Goal: Task Accomplishment & Management: Use online tool/utility

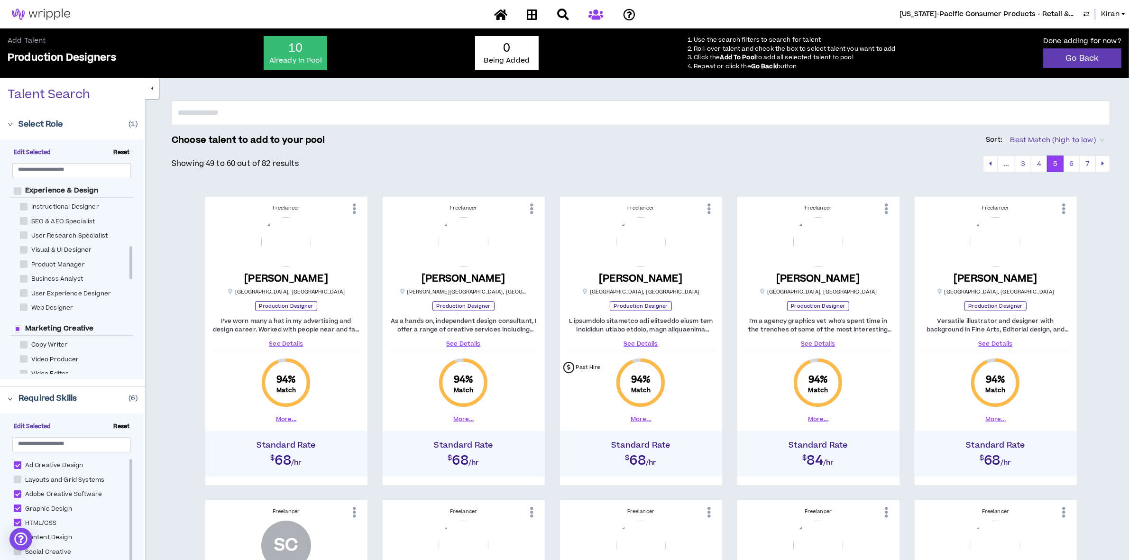
scroll to position [356, 0]
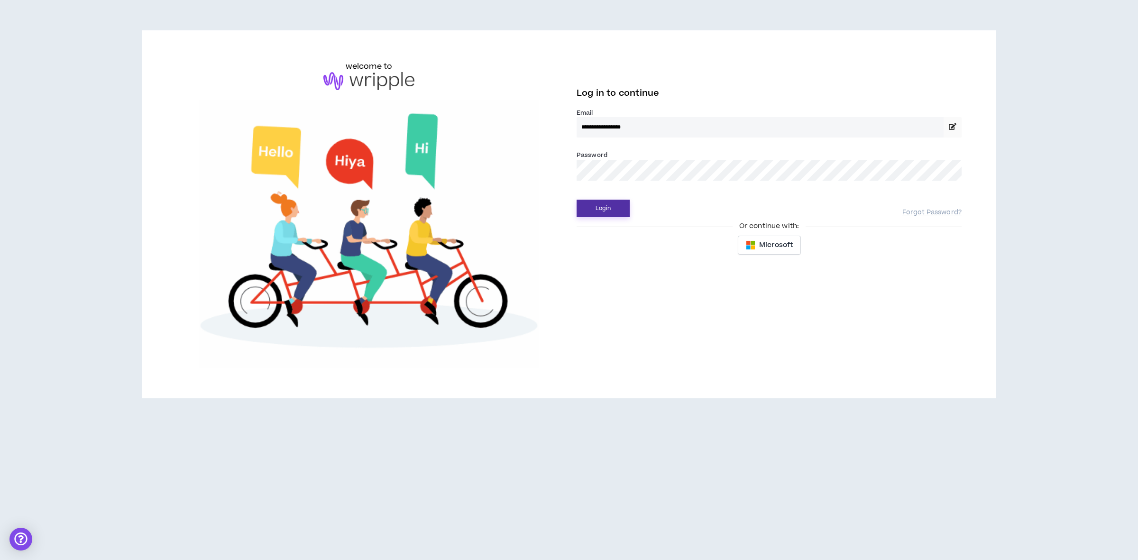
click at [611, 217] on button "Login" at bounding box center [603, 209] width 53 height 18
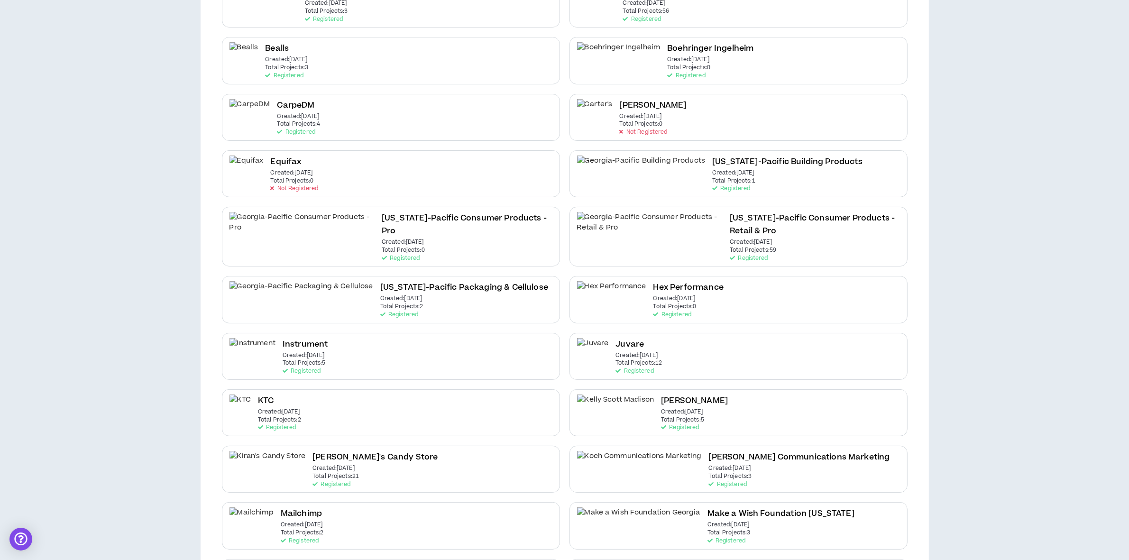
scroll to position [652, 0]
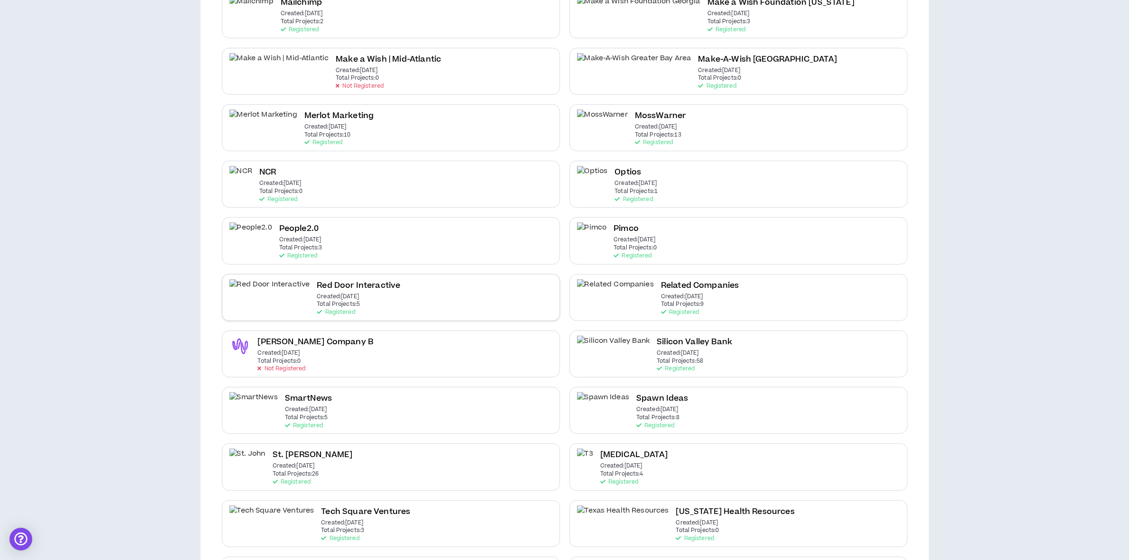
click at [404, 285] on div "Red Door Interactive Created: [DATE] Total Projects: 5 Registered" at bounding box center [391, 297] width 338 height 47
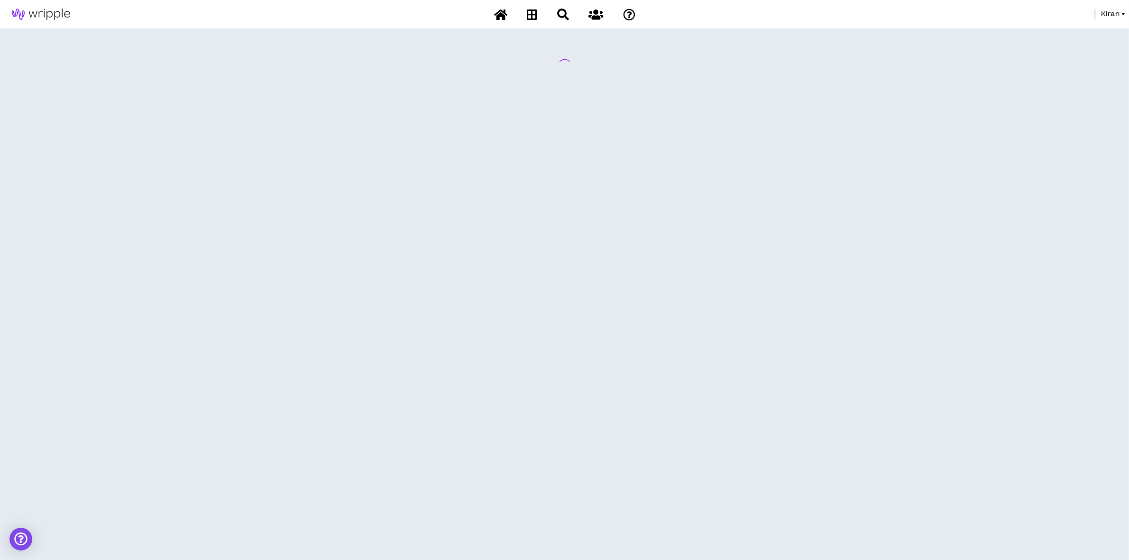
scroll to position [0, 0]
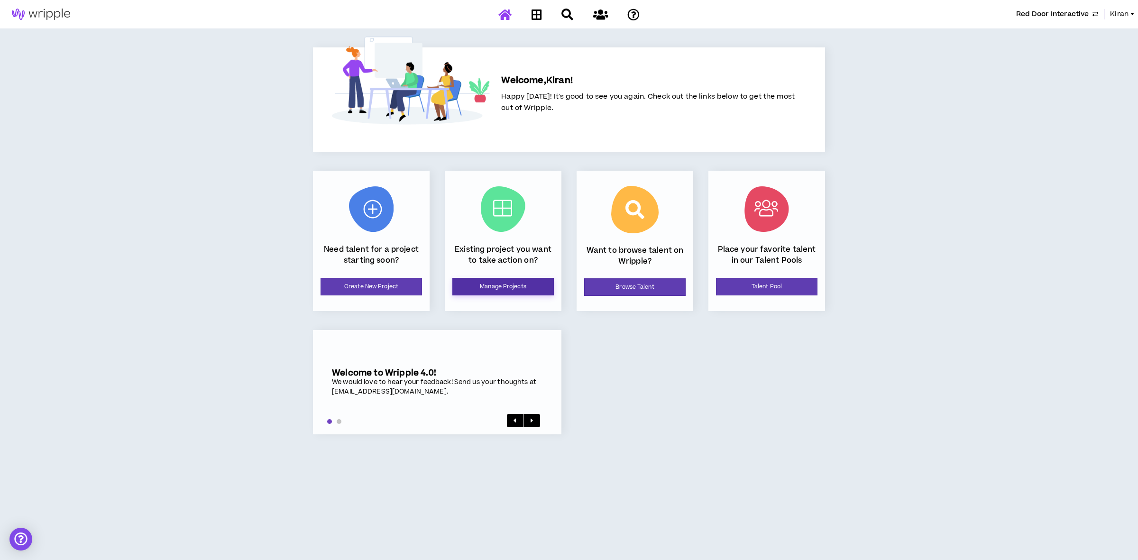
click at [515, 286] on link "Manage Projects" at bounding box center [502, 287] width 101 height 18
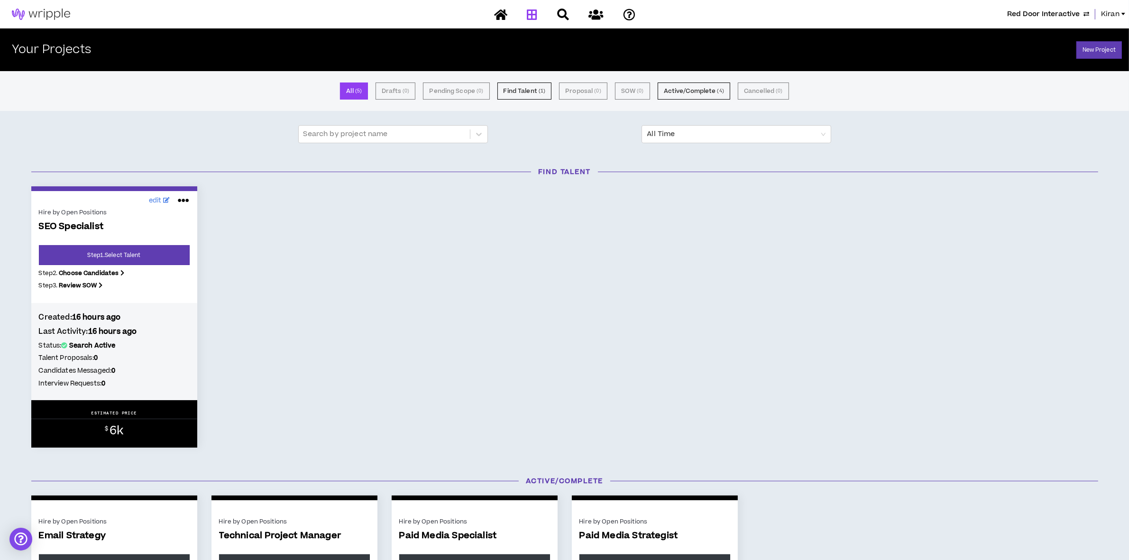
click at [126, 239] on p "SEO Specialist" at bounding box center [114, 233] width 151 height 24
click at [119, 248] on link "Step 1 . Select Talent" at bounding box center [114, 255] width 151 height 20
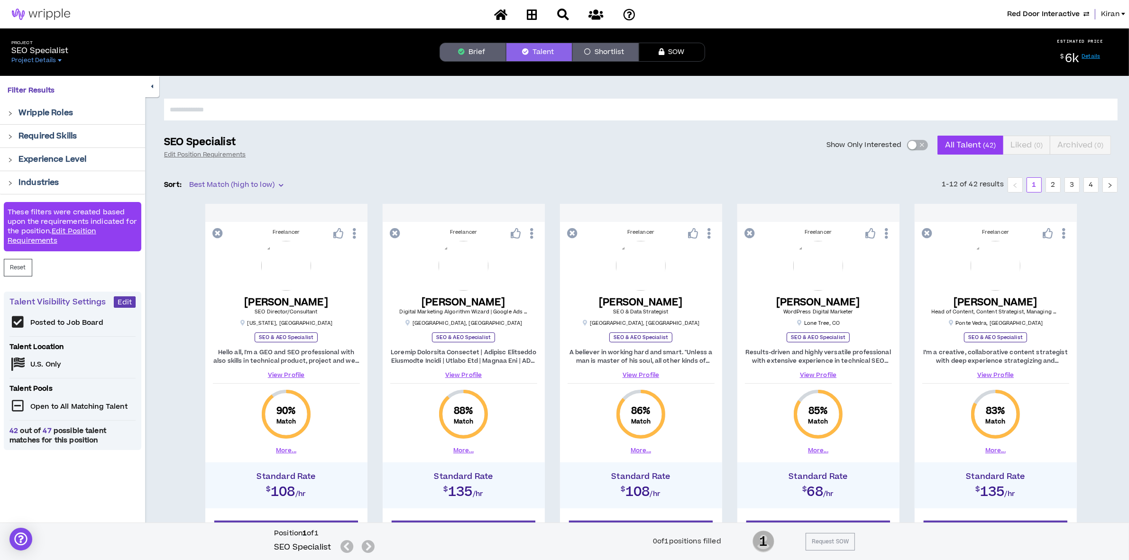
click at [463, 49] on icon "button" at bounding box center [461, 51] width 7 height 7
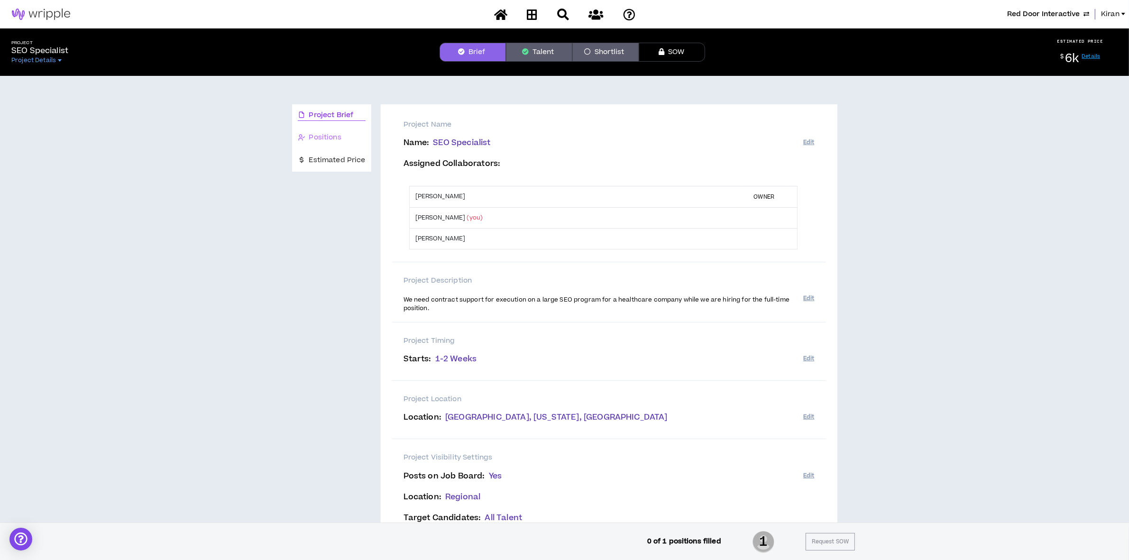
click at [332, 127] on div "Positions" at bounding box center [331, 138] width 79 height 22
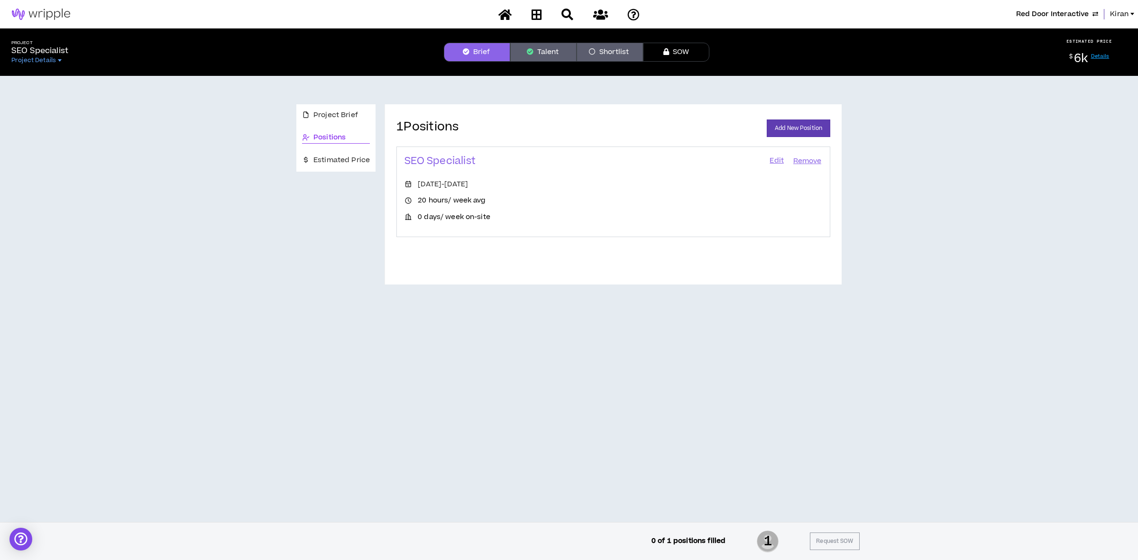
click at [775, 157] on link "Edit" at bounding box center [777, 161] width 16 height 13
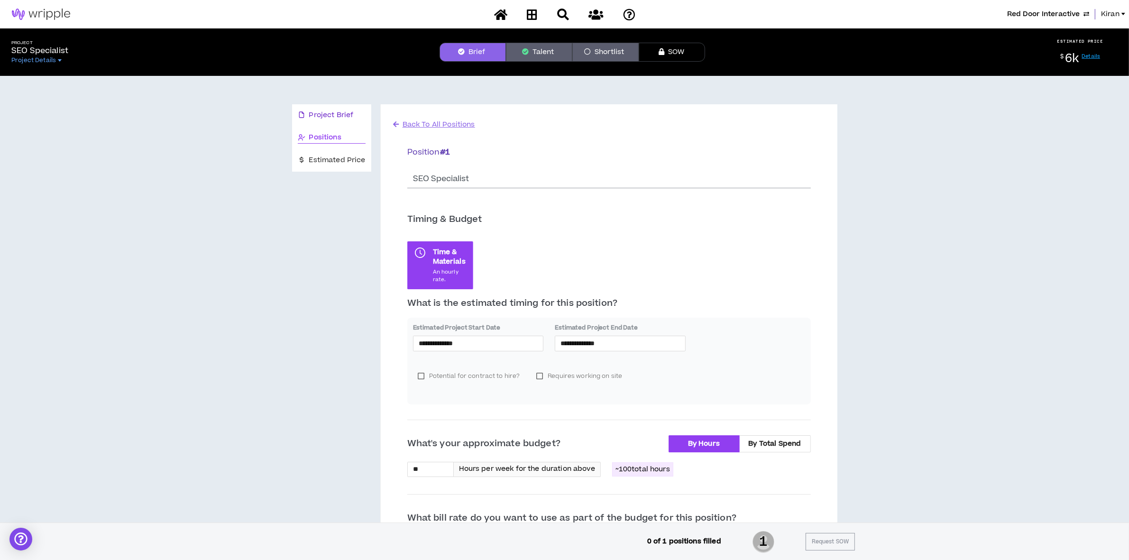
click at [326, 114] on span "Project Brief" at bounding box center [331, 115] width 45 height 10
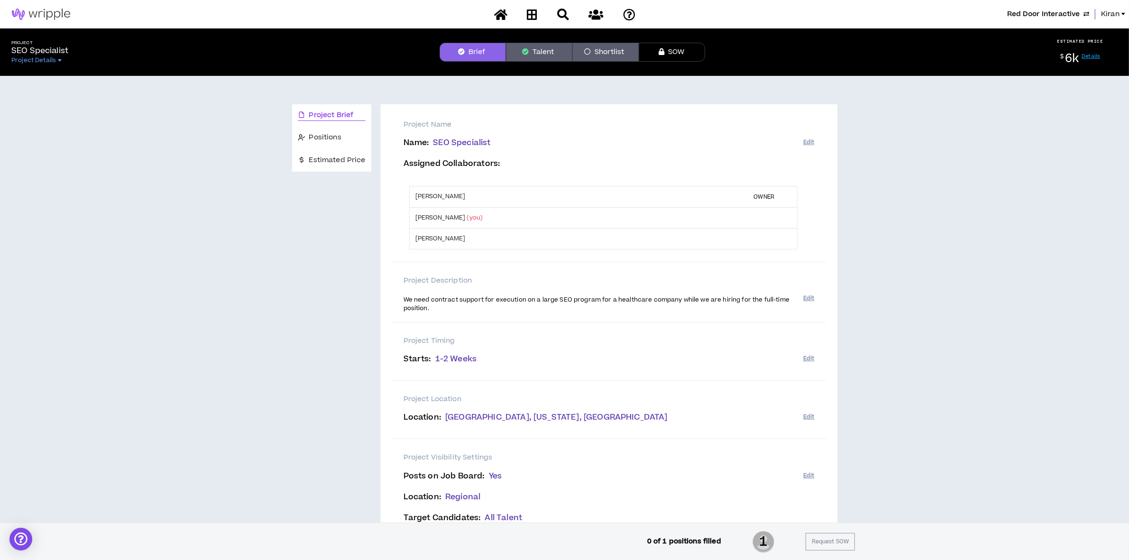
click at [547, 46] on button "Talent" at bounding box center [539, 52] width 66 height 19
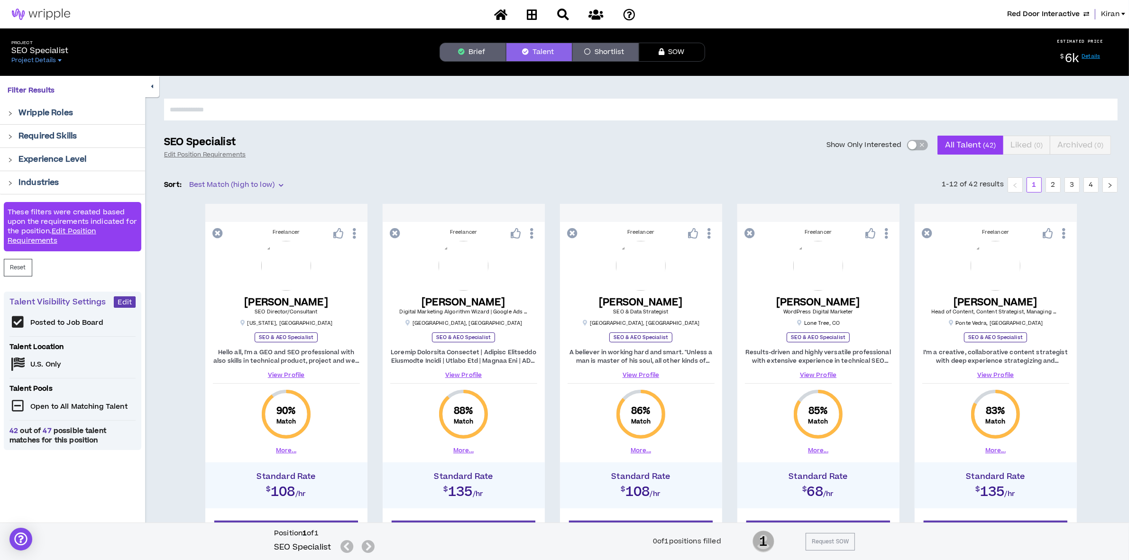
scroll to position [356, 0]
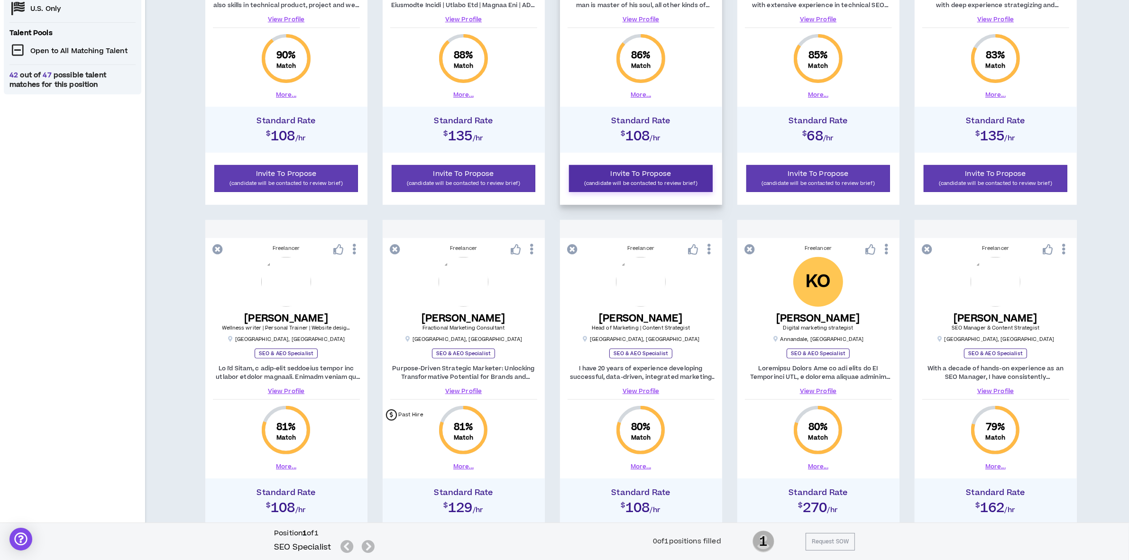
click at [638, 174] on span "Invite To Propose" at bounding box center [641, 174] width 61 height 10
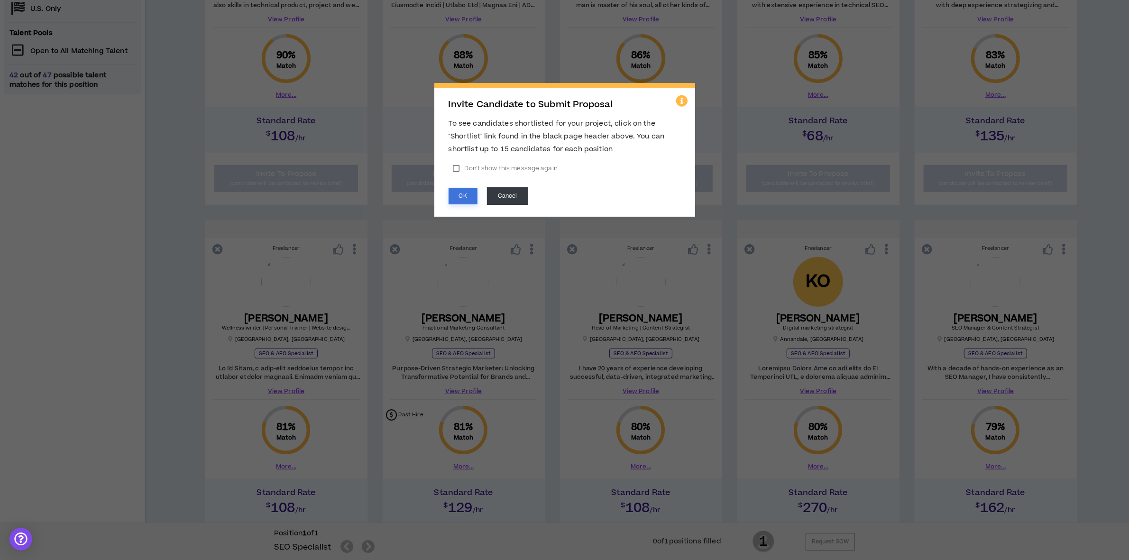
click at [468, 191] on button "OK" at bounding box center [463, 196] width 29 height 17
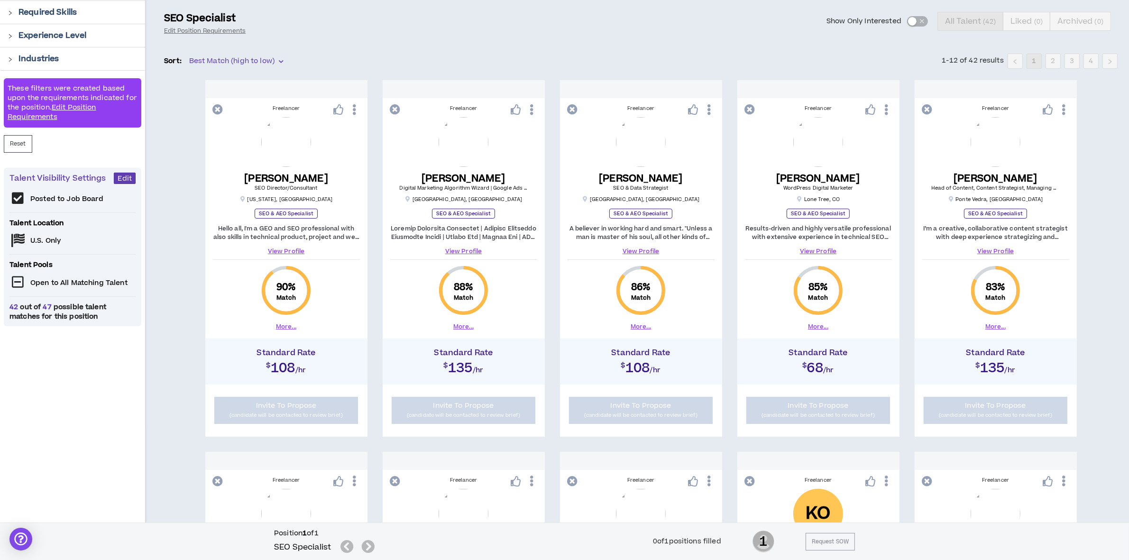
scroll to position [0, 0]
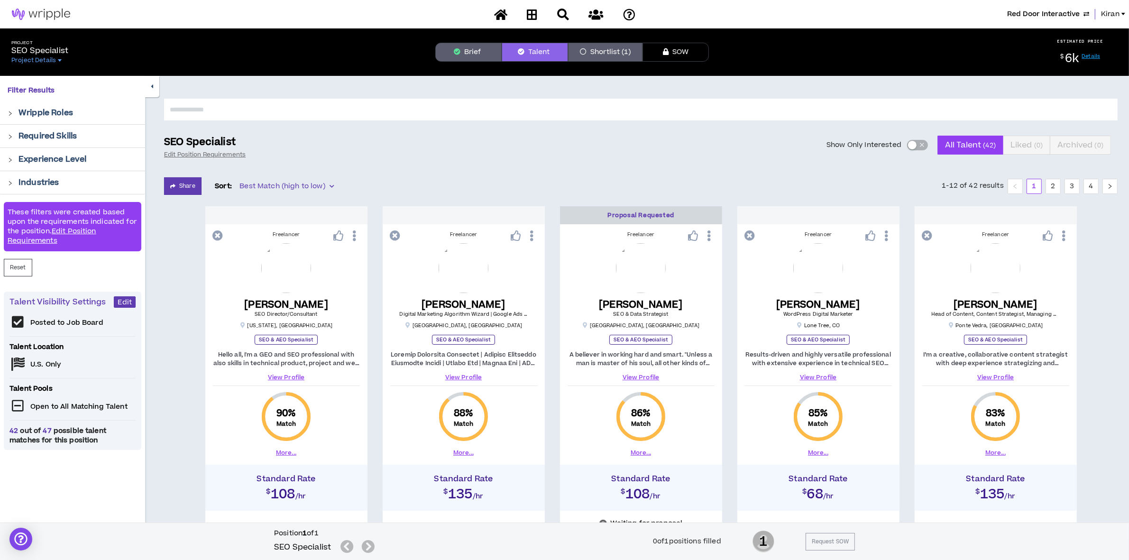
click at [1094, 53] on link "Details" at bounding box center [1091, 56] width 18 height 7
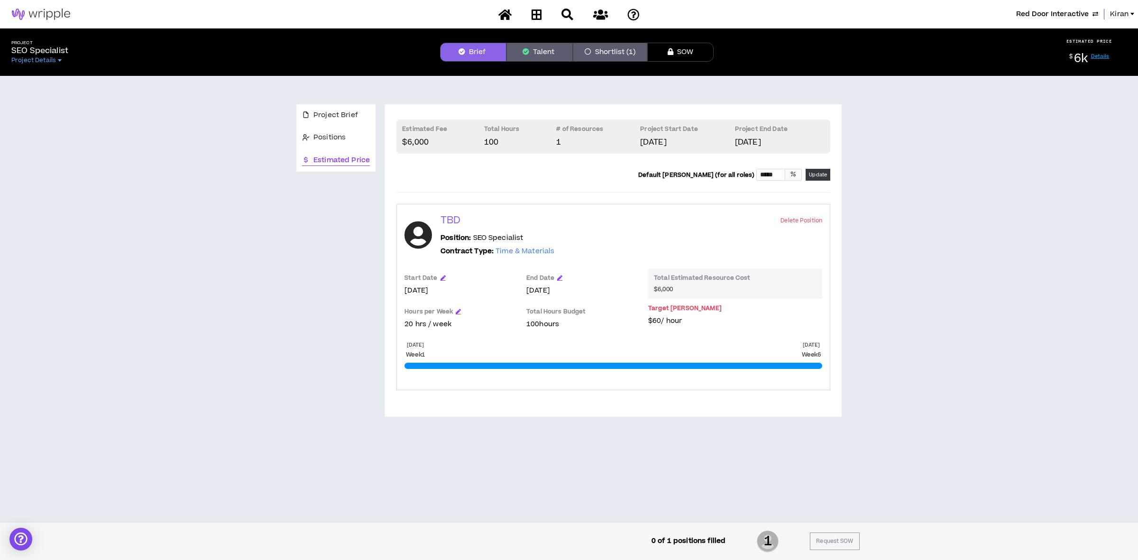
click at [534, 41] on div "Project SEO Specialist Project Details Brief Talent Shortlist (1) SOW ESTIMATED…" at bounding box center [569, 51] width 1138 height 47
click at [537, 55] on button "Talent" at bounding box center [539, 52] width 66 height 19
